Goal: Task Accomplishment & Management: Manage account settings

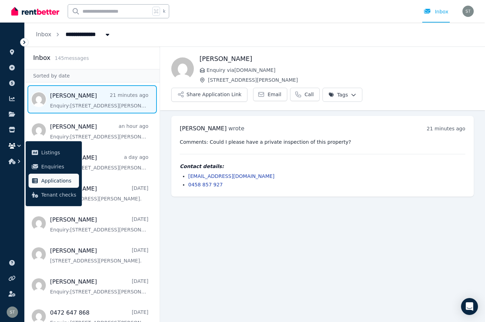
click at [55, 180] on span "Applications" at bounding box center [58, 181] width 35 height 8
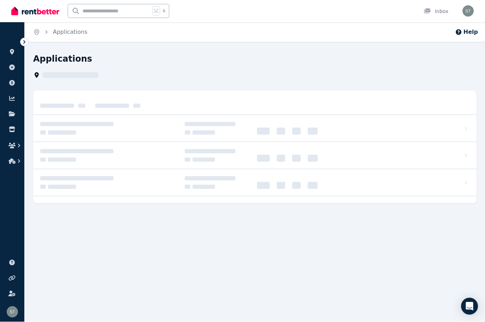
scroll to position [0, 0]
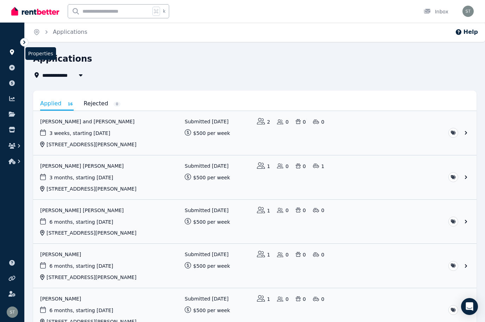
click at [9, 47] on link at bounding box center [12, 52] width 13 height 11
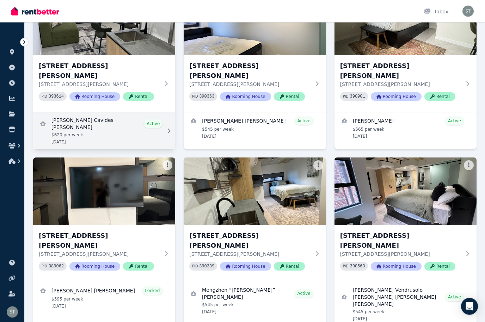
scroll to position [992, 0]
click at [117, 112] on link "View details for David Felipe Cavides Santos" at bounding box center [104, 130] width 142 height 37
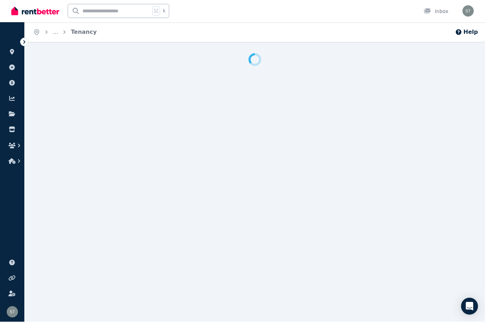
scroll to position [0, 0]
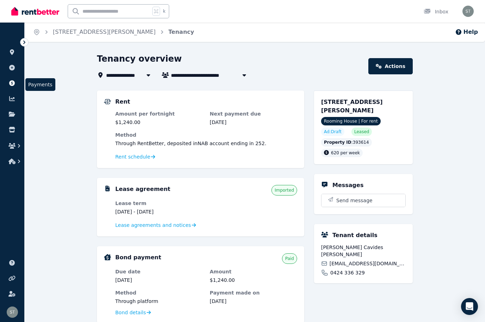
click at [10, 83] on icon at bounding box center [12, 83] width 6 height 6
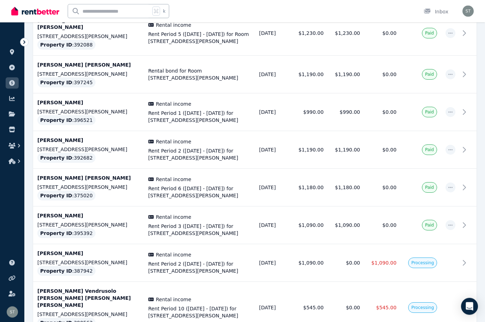
scroll to position [801, 0]
click at [12, 49] on link at bounding box center [12, 52] width 13 height 11
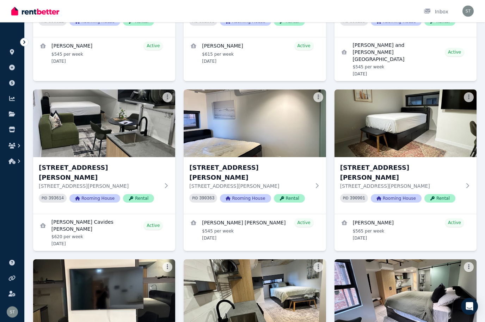
scroll to position [890, 0]
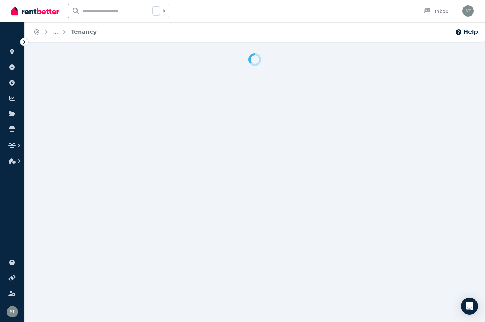
scroll to position [0, 0]
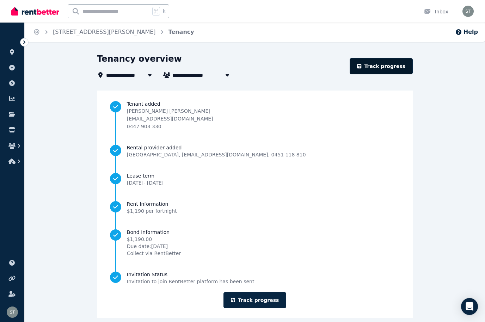
click at [386, 64] on link "Track progress" at bounding box center [381, 66] width 63 height 16
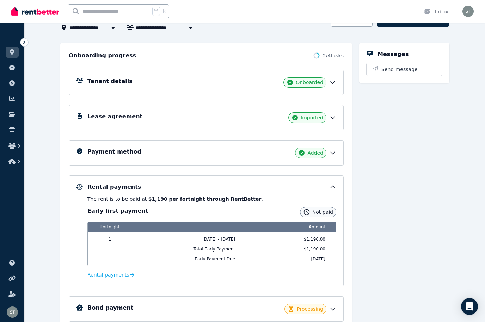
scroll to position [67, 0]
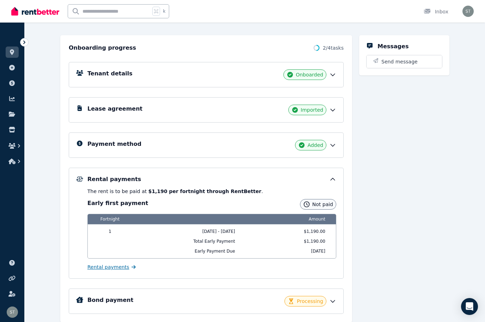
click at [111, 266] on span "Rental payments" at bounding box center [108, 267] width 42 height 7
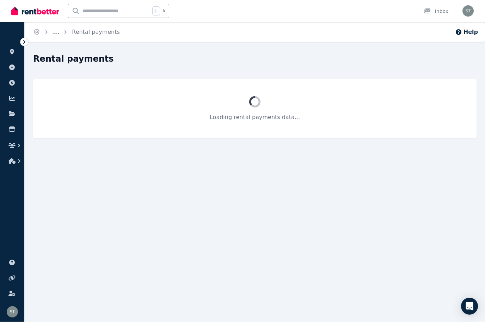
scroll to position [0, 0]
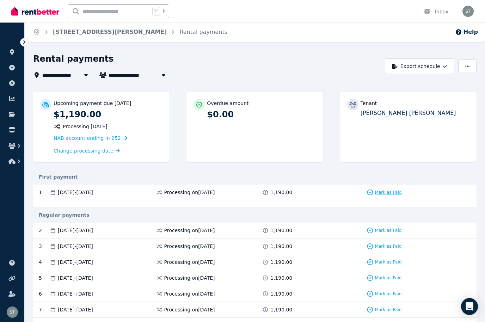
click at [390, 191] on span "Mark as Paid" at bounding box center [388, 193] width 27 height 6
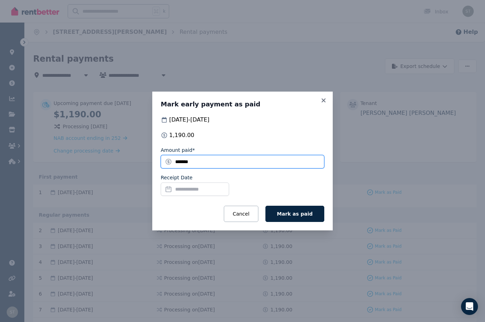
click at [237, 155] on input "*******" at bounding box center [243, 161] width 164 height 13
type input "******"
click at [207, 187] on input "Receipt Date" at bounding box center [195, 189] width 68 height 13
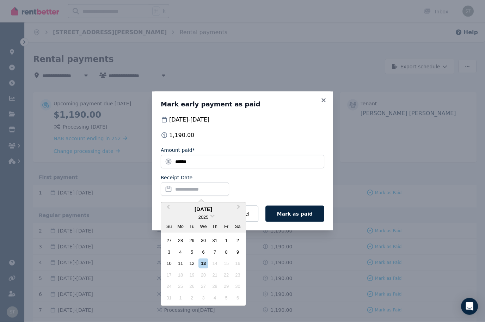
scroll to position [0, 0]
click at [202, 265] on div "13" at bounding box center [204, 264] width 10 height 10
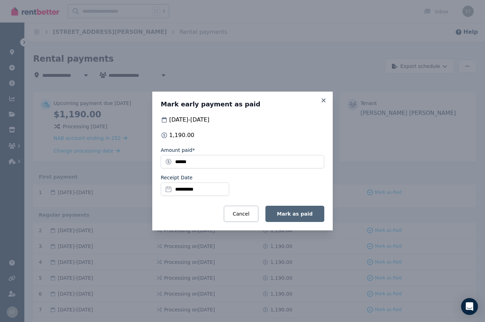
click at [305, 213] on span "Mark as paid" at bounding box center [295, 214] width 36 height 6
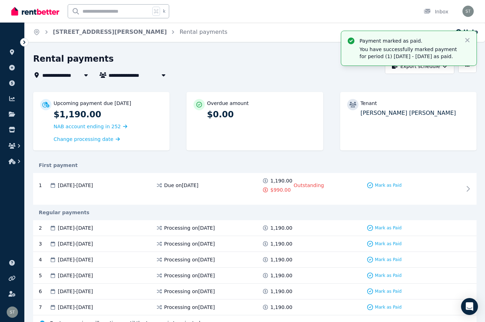
scroll to position [0, 0]
click at [17, 54] on link at bounding box center [12, 52] width 13 height 11
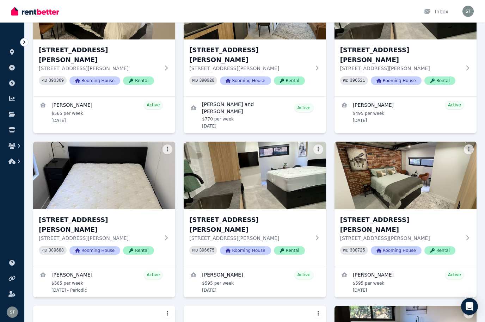
scroll to position [343, 0]
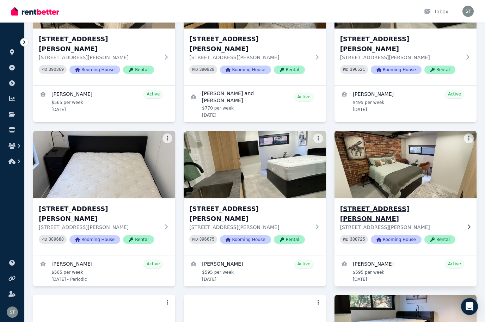
click at [427, 219] on div "[STREET_ADDRESS][PERSON_NAME][PERSON_NAME] PID 388725 Rooming House Rental" at bounding box center [406, 227] width 142 height 57
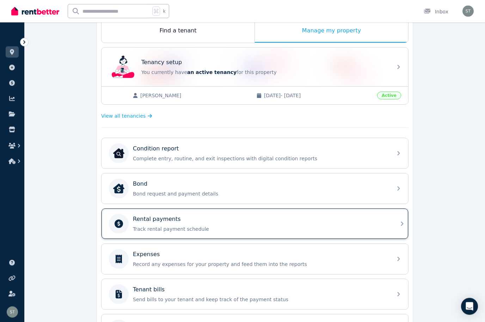
scroll to position [120, 0]
click at [270, 223] on div "Rental payments" at bounding box center [260, 219] width 255 height 8
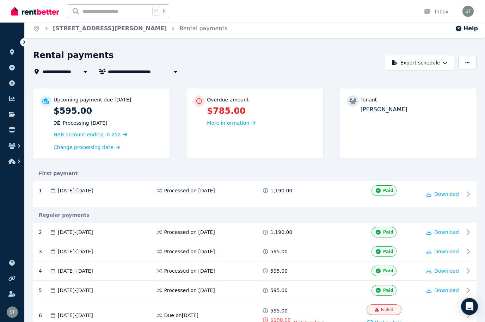
scroll to position [13, 0]
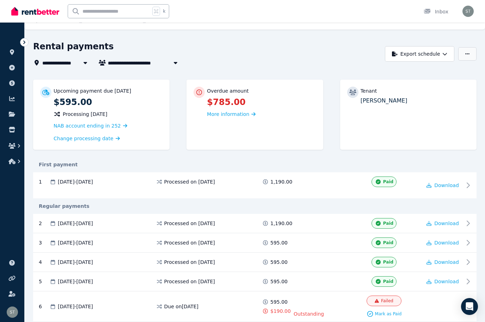
click at [468, 51] on button "button" at bounding box center [467, 53] width 18 height 13
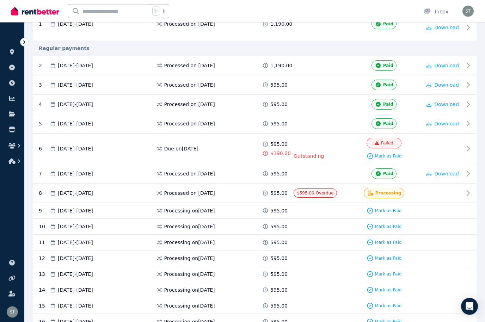
scroll to position [171, 0]
